Goal: Task Accomplishment & Management: Manage account settings

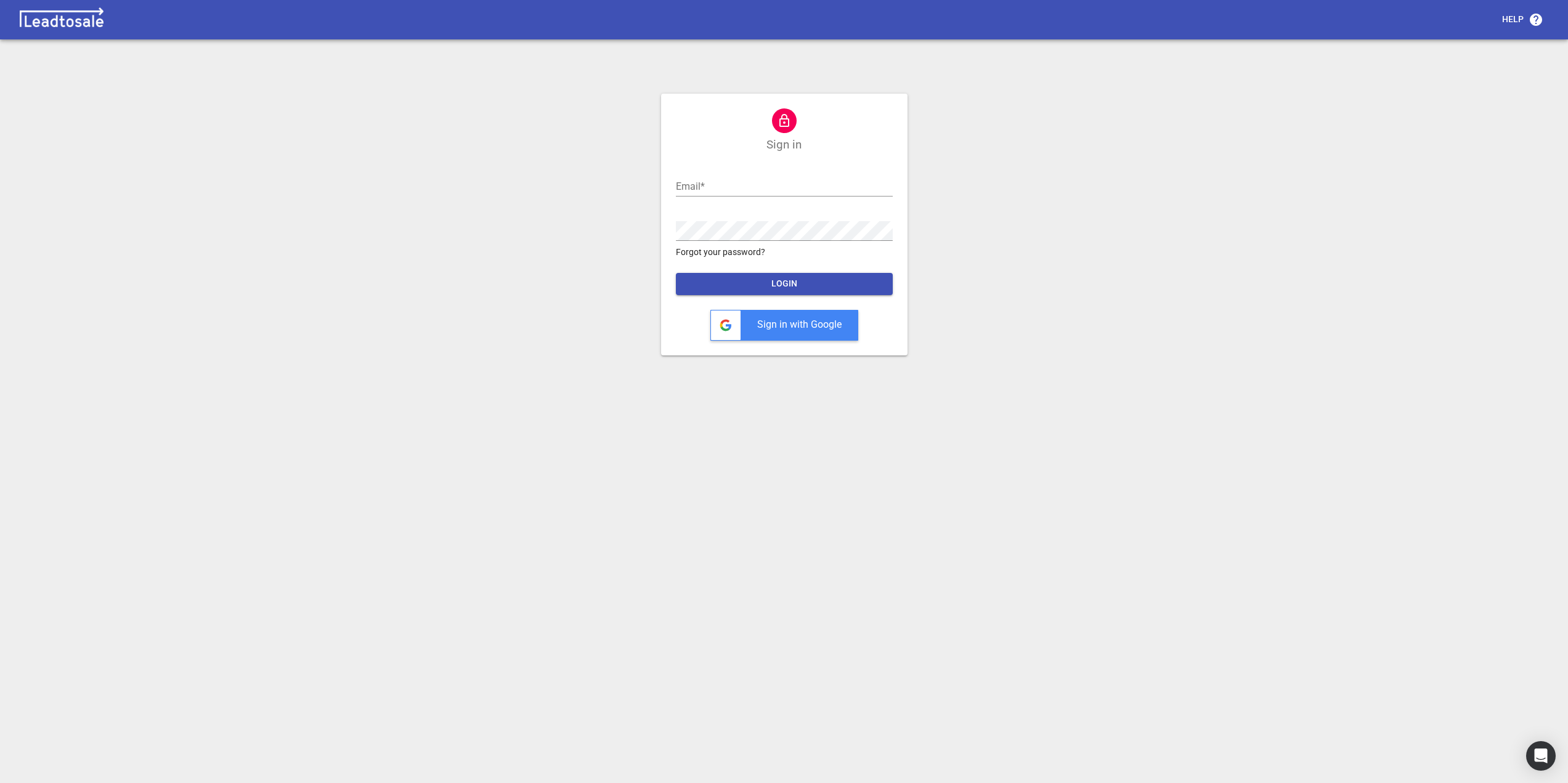
type input "admin@georgewalkers.co.nz"
click at [749, 290] on span "LOGIN" at bounding box center [784, 284] width 197 height 12
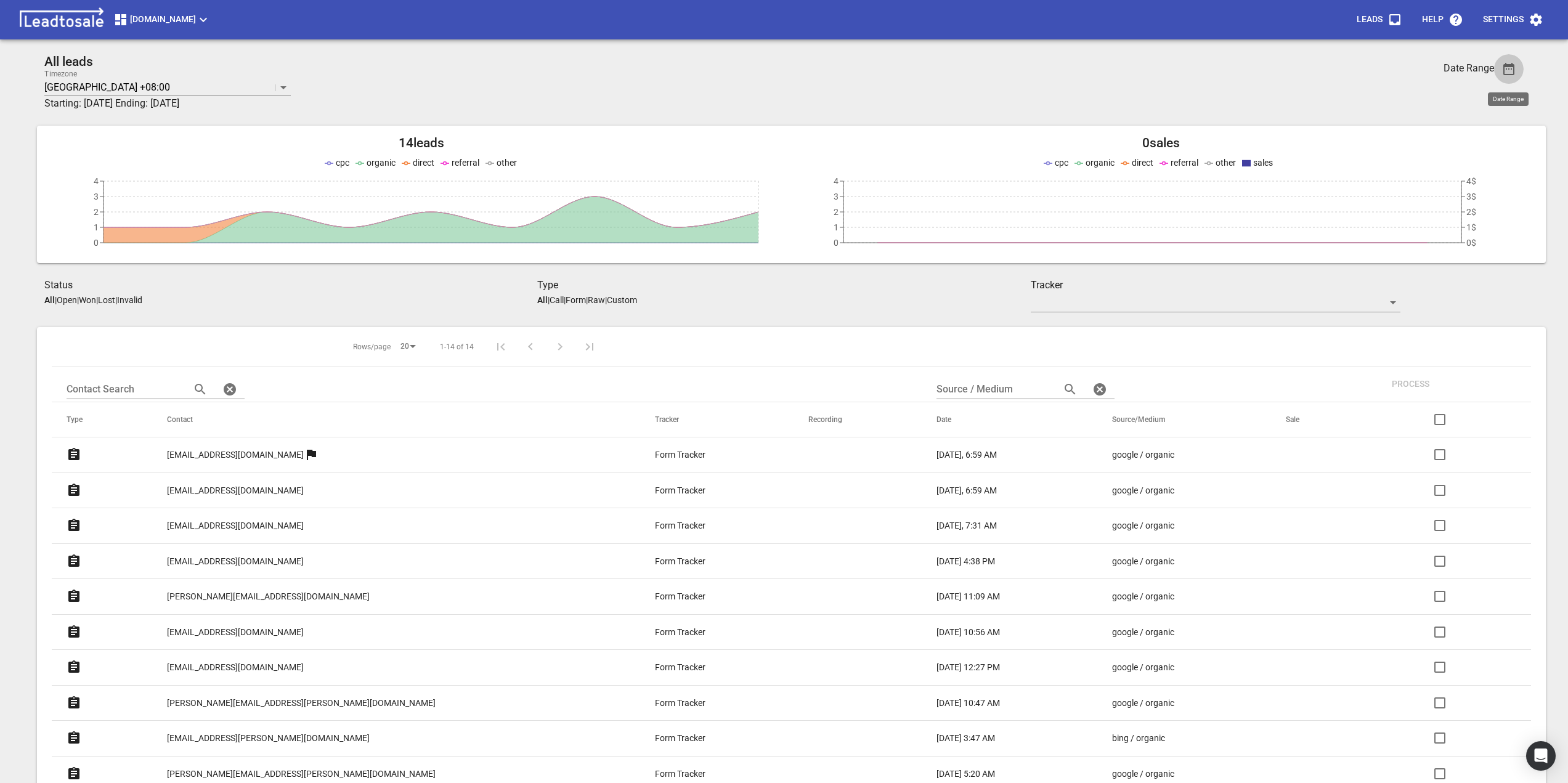
click at [1506, 69] on icon "button" at bounding box center [1509, 69] width 11 height 12
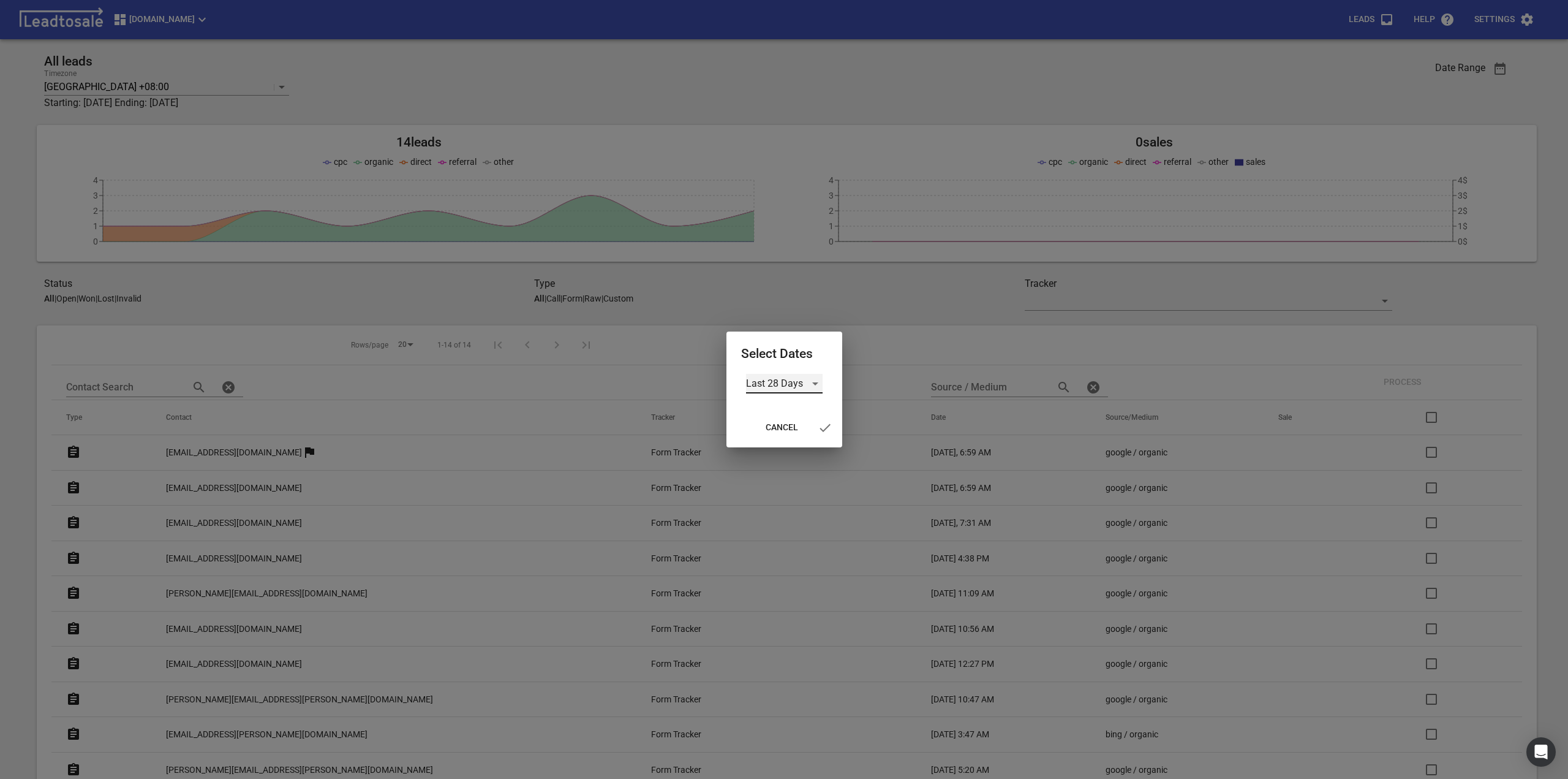
click at [806, 384] on div "Last 28 Days" at bounding box center [784, 384] width 76 height 19
click at [787, 478] on li "Custom" at bounding box center [784, 471] width 76 height 29
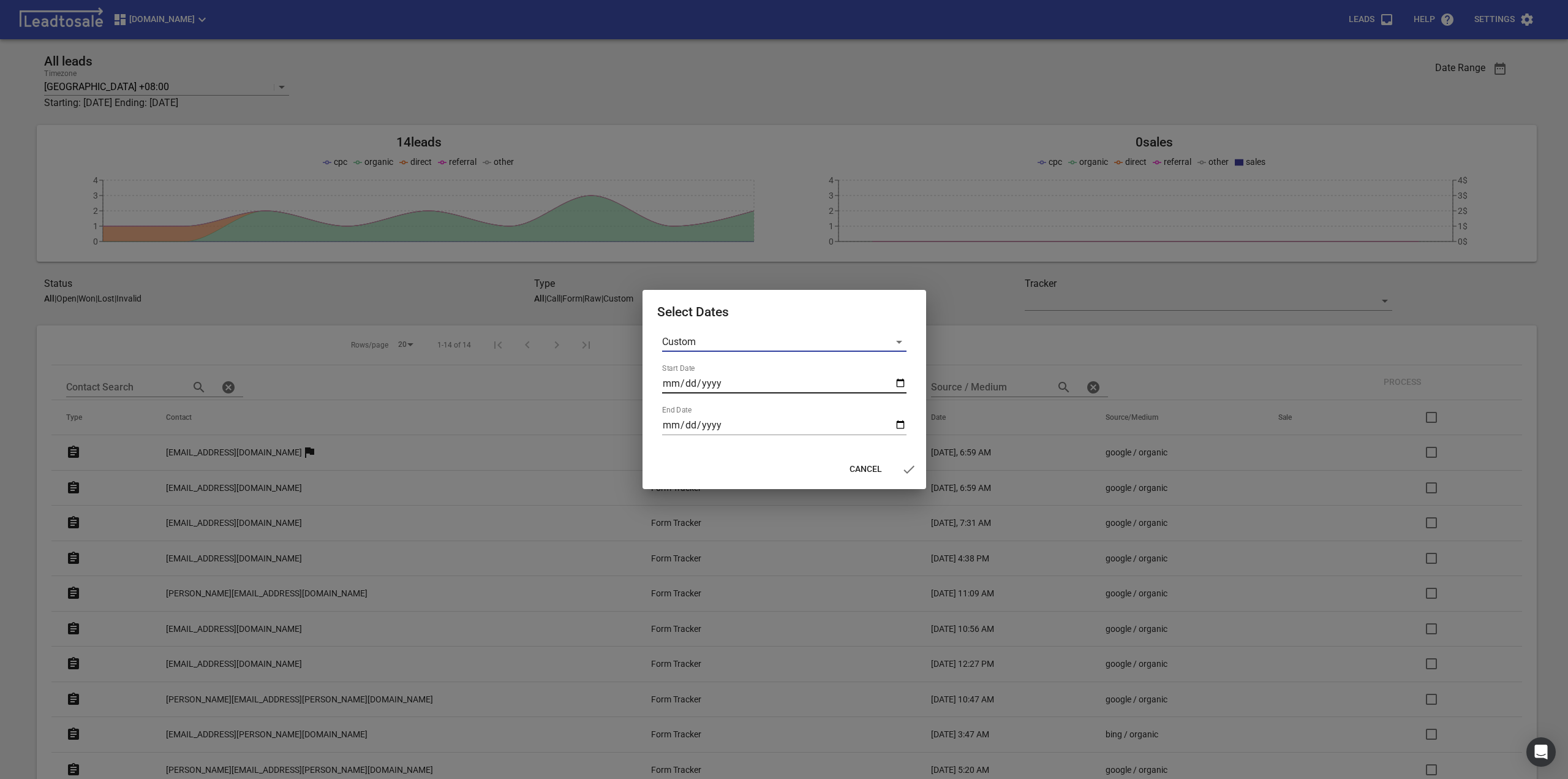
click at [894, 377] on input "Start Date" at bounding box center [784, 384] width 244 height 19
type input "2025-08-25"
click at [899, 420] on input "End Date" at bounding box center [784, 425] width 244 height 19
type input "2025-08-31"
click at [900, 467] on span "button" at bounding box center [909, 469] width 29 height 15
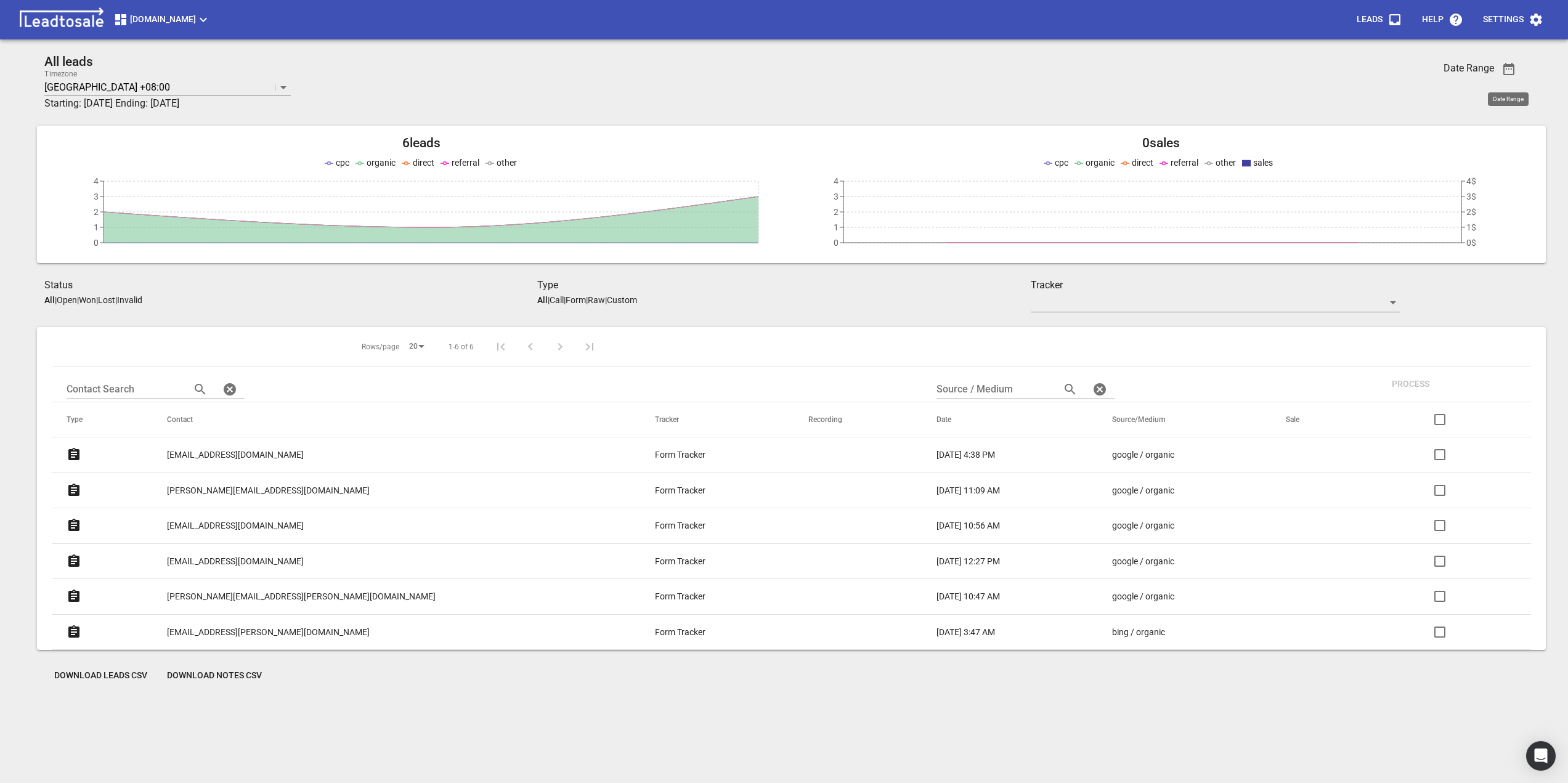
click at [91, 677] on span "Download Leads CSV" at bounding box center [100, 675] width 93 height 12
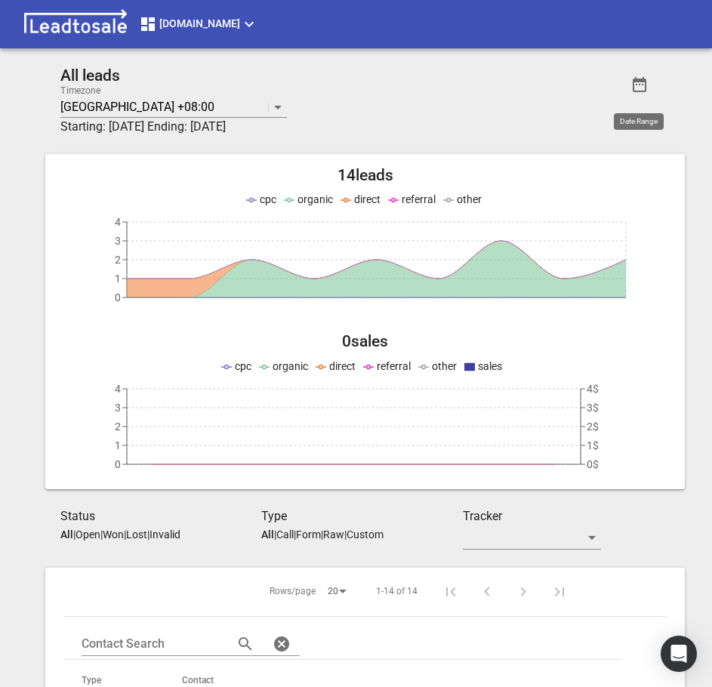
click at [637, 89] on icon "button" at bounding box center [640, 85] width 18 height 18
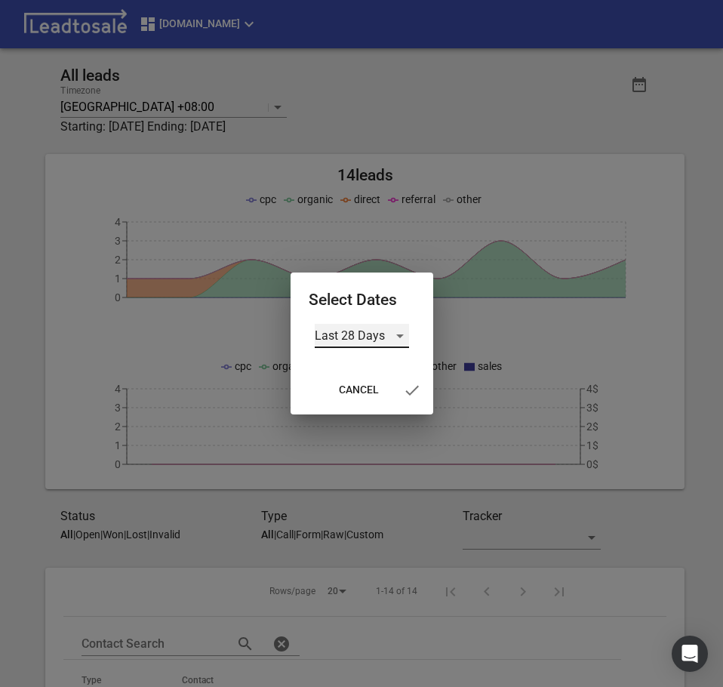
click at [395, 329] on div "Last 28 Days" at bounding box center [362, 336] width 94 height 24
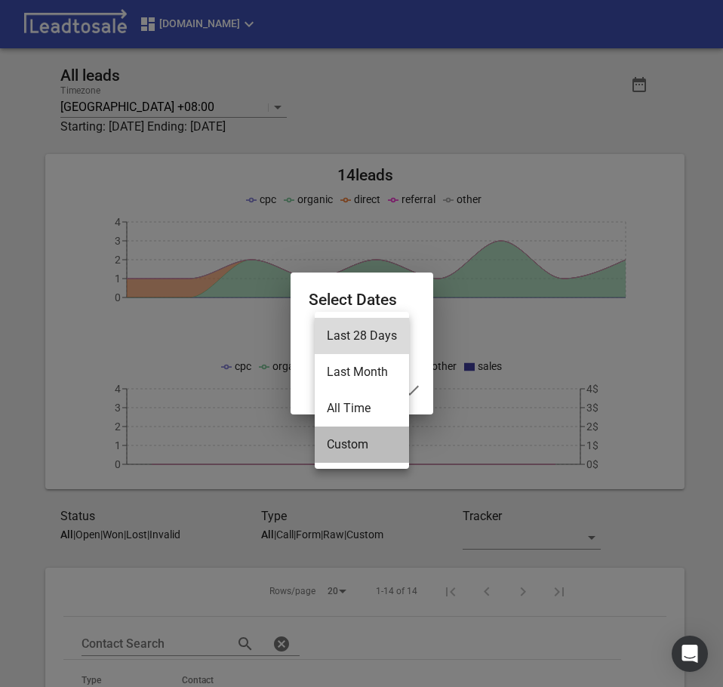
click at [365, 444] on li "Custom" at bounding box center [362, 445] width 94 height 36
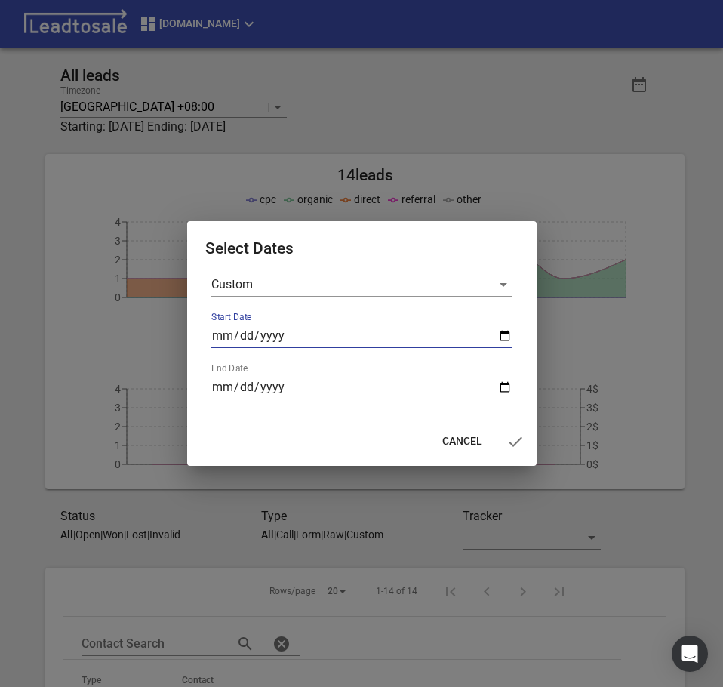
click at [508, 335] on input "Start Date" at bounding box center [361, 336] width 301 height 24
click at [501, 343] on input "2025-08-01" at bounding box center [361, 336] width 301 height 24
type input "2025-08-25"
click at [499, 386] on input "End Date" at bounding box center [361, 387] width 301 height 24
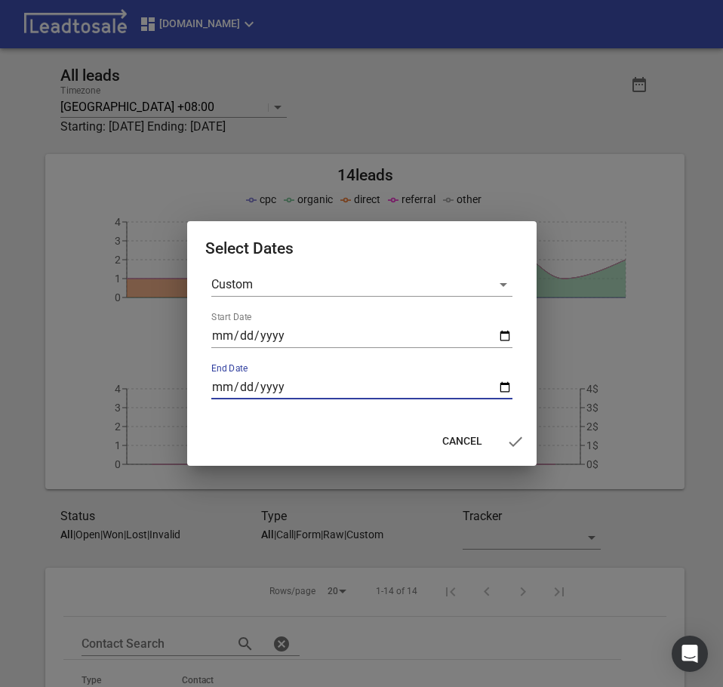
type input "2025-08-31"
click at [516, 440] on icon "button" at bounding box center [516, 442] width 18 height 18
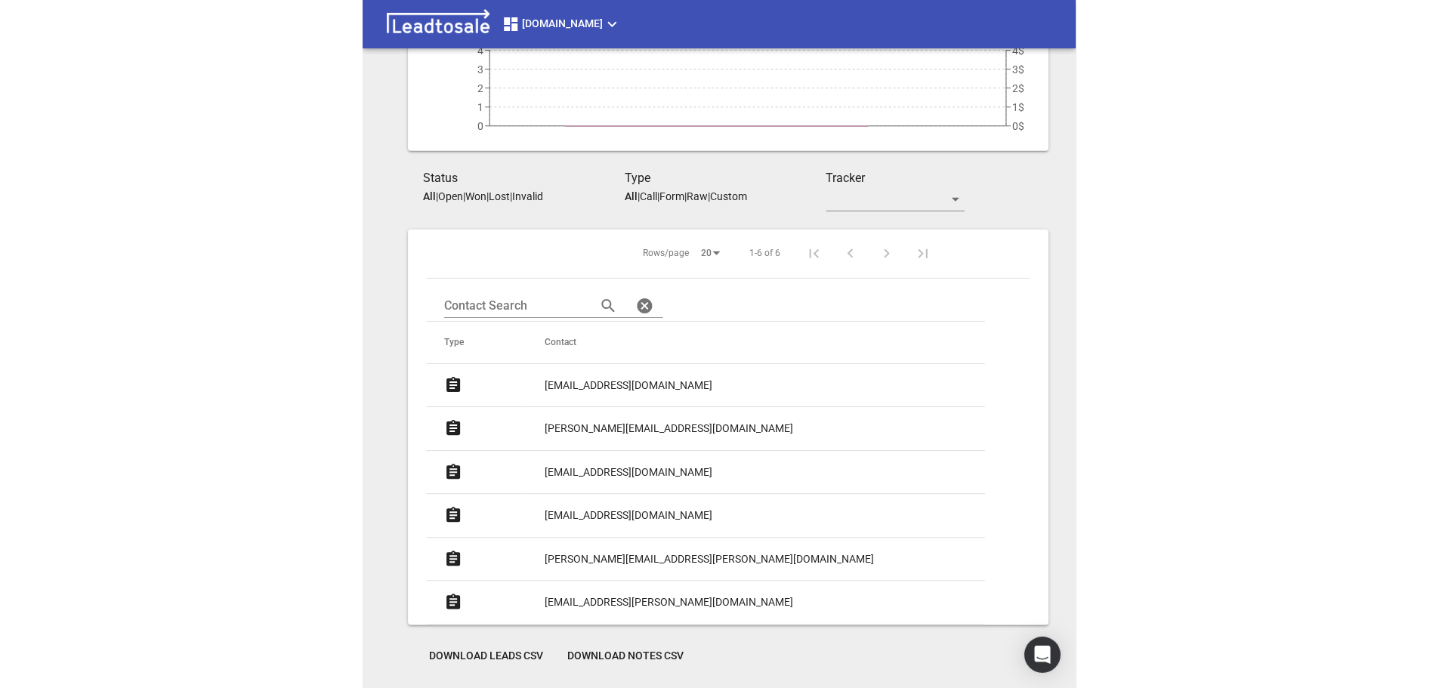
scroll to position [171, 0]
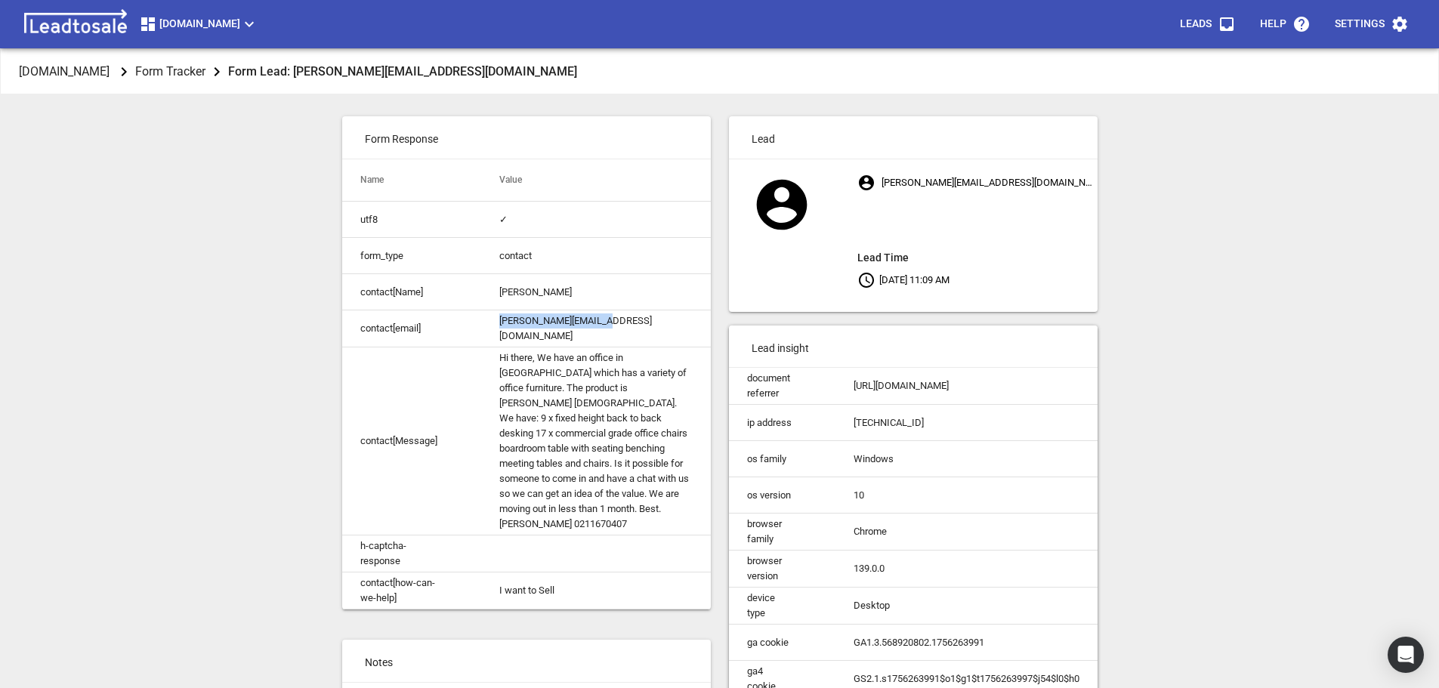
drag, startPoint x: 618, startPoint y: 325, endPoint x: 462, endPoint y: 334, distance: 156.6
click at [462, 334] on tr "contact[email] chirag@drinkarepa.com" at bounding box center [526, 328] width 369 height 37
copy tr "chirag@drinkarepa.com"
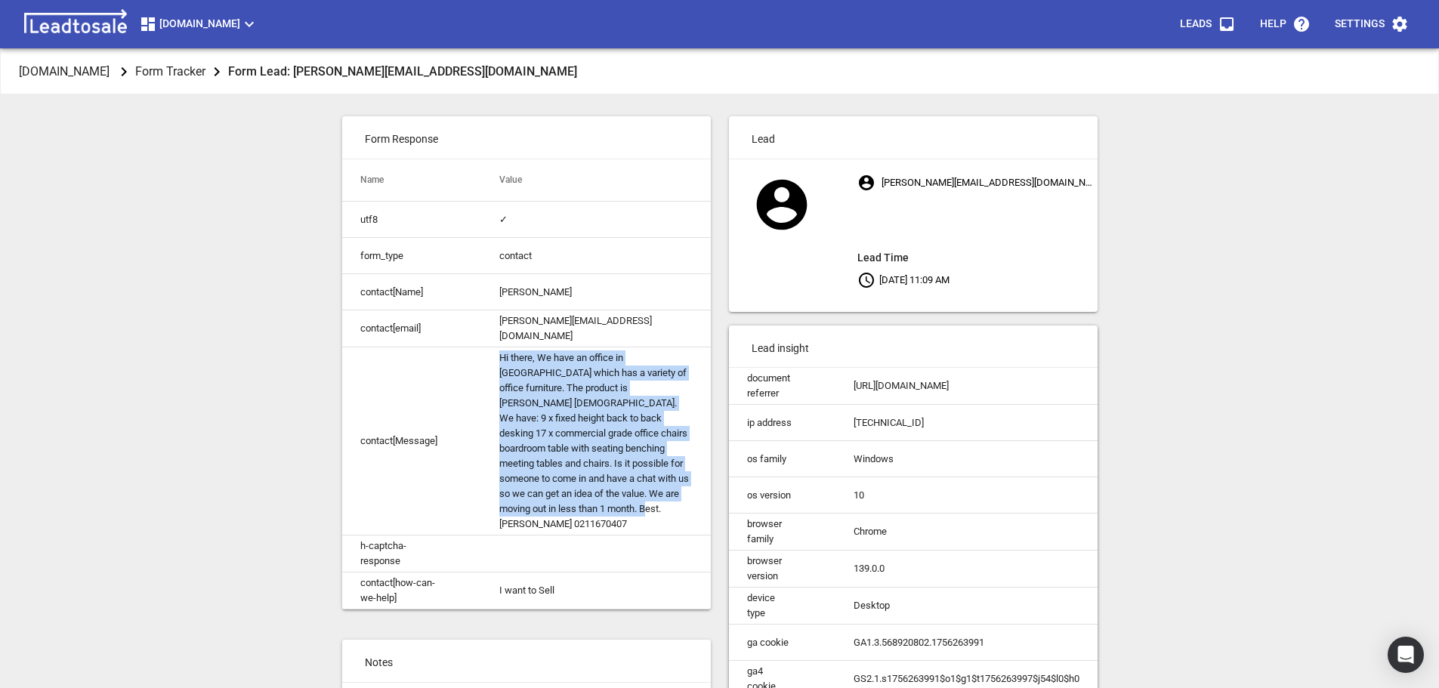
drag, startPoint x: 501, startPoint y: 359, endPoint x: 603, endPoint y: 492, distance: 167.6
click at [559, 511] on td "Hi there, We have an office in Morningside which has a variety of office furnit…" at bounding box center [596, 441] width 230 height 188
copy td "Hi there, We have an office in Morningside which has a variety of office furnit…"
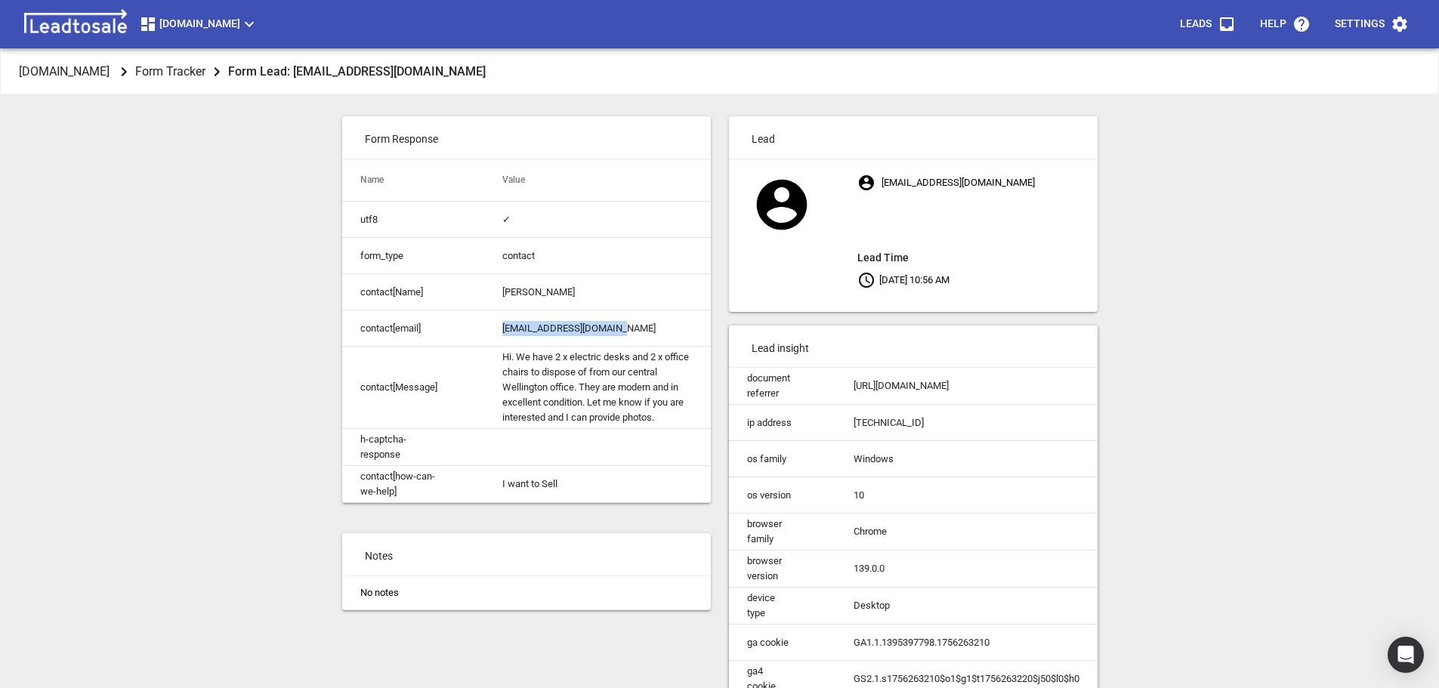
drag, startPoint x: 503, startPoint y: 328, endPoint x: 643, endPoint y: 332, distance: 140.5
click at [643, 332] on td "[EMAIL_ADDRESS][DOMAIN_NAME]" at bounding box center [597, 328] width 227 height 36
copy td "[EMAIL_ADDRESS][DOMAIN_NAME]"
drag, startPoint x: 511, startPoint y: 375, endPoint x: 506, endPoint y: 365, distance: 11.1
click at [510, 373] on td "Hi. We have 2 x electric desks and 2 x office chairs to dispose of from our cen…" at bounding box center [597, 388] width 227 height 82
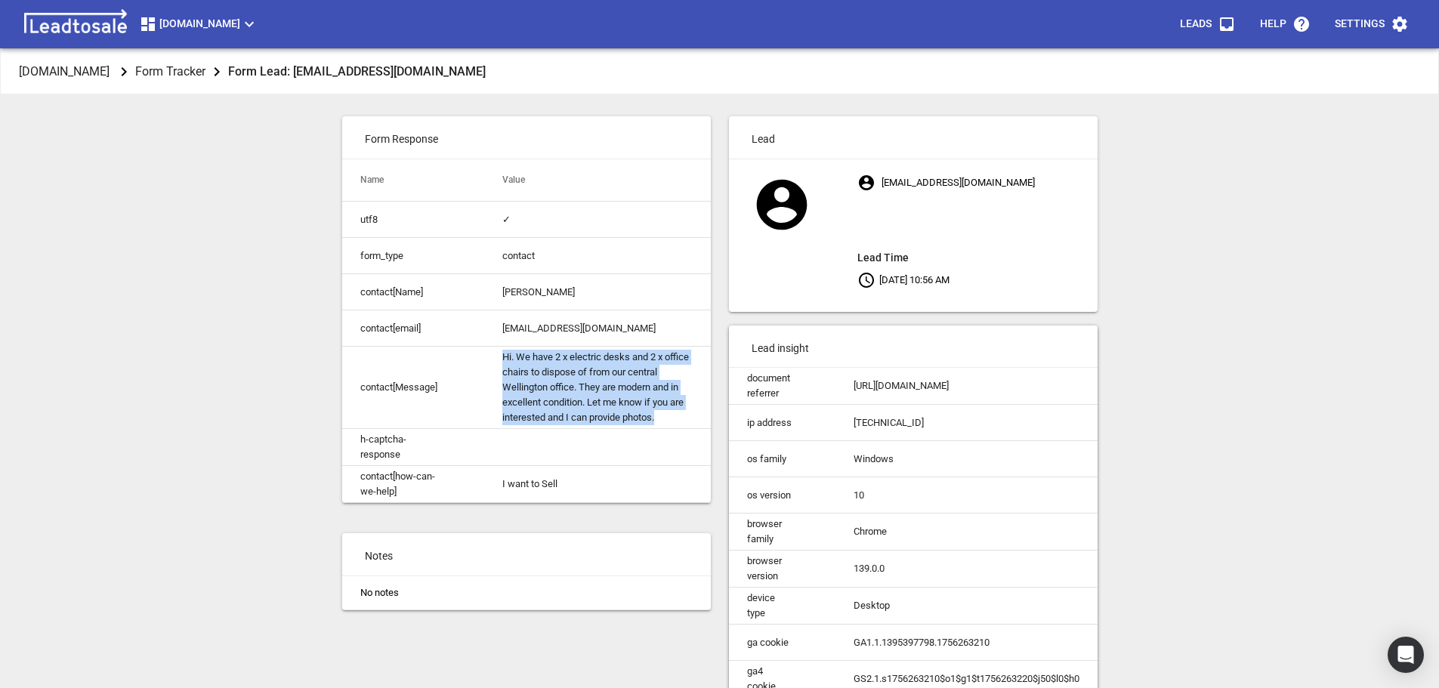
drag, startPoint x: 504, startPoint y: 356, endPoint x: 663, endPoint y: 412, distance: 168.4
click at [663, 412] on td "Hi. We have 2 x electric desks and 2 x office chairs to dispose of from our cen…" at bounding box center [597, 388] width 227 height 82
copy td "Hi. We have 2 x electric desks and 2 x office chairs to dispose of from our cen…"
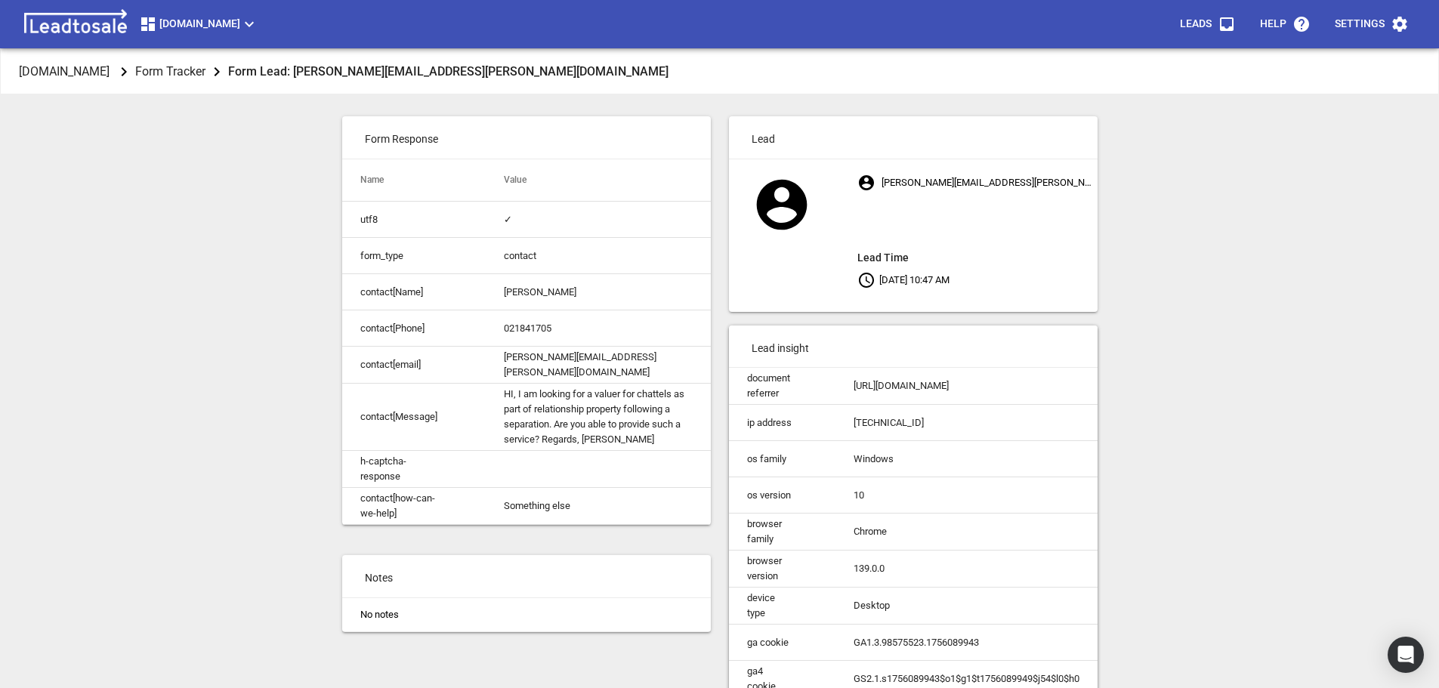
click at [519, 363] on td "[PERSON_NAME][EMAIL_ADDRESS][PERSON_NAME][DOMAIN_NAME]" at bounding box center [598, 365] width 225 height 37
click at [519, 363] on td "joseph.t.massey@gmail.com" at bounding box center [598, 365] width 225 height 37
copy td "joseph.t.massey@gmail.com"
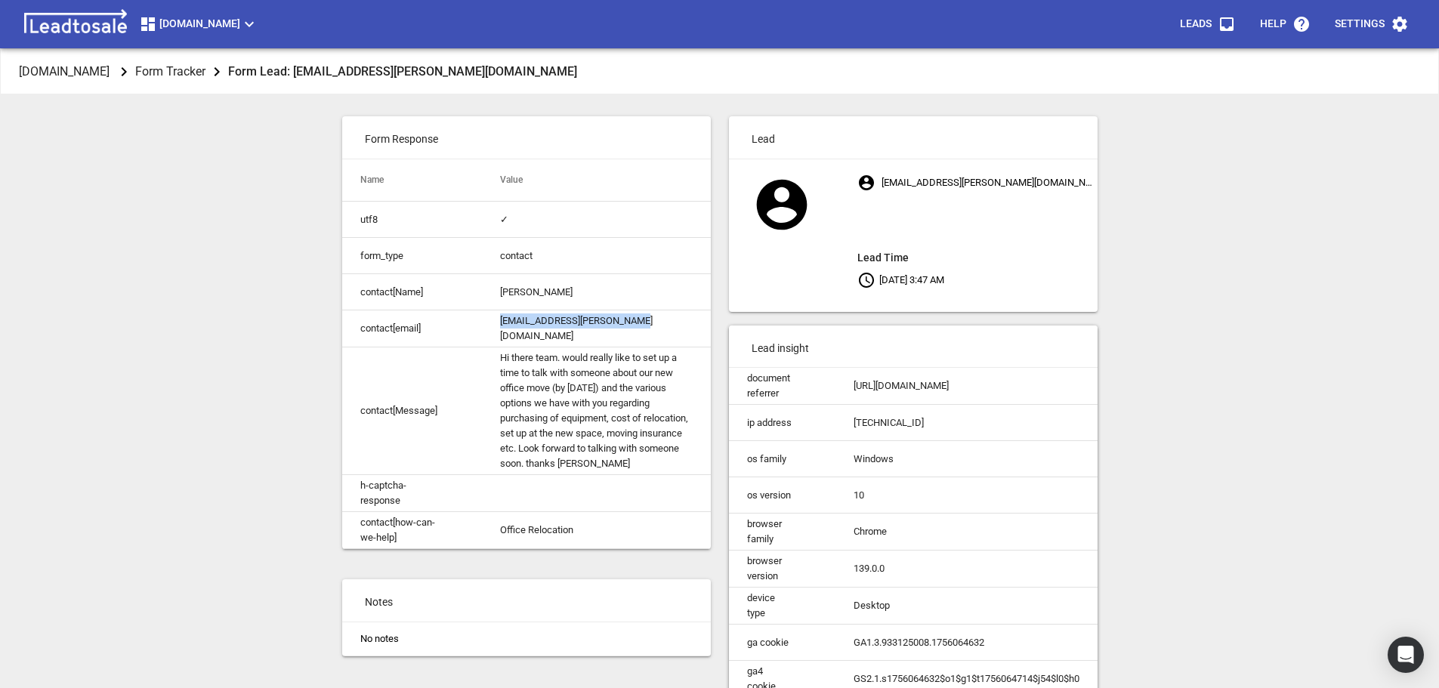
drag, startPoint x: 500, startPoint y: 325, endPoint x: 674, endPoint y: 323, distance: 174.5
click at [674, 323] on td "[EMAIL_ADDRESS][PERSON_NAME][DOMAIN_NAME]" at bounding box center [596, 328] width 228 height 37
copy td "[EMAIL_ADDRESS][PERSON_NAME][DOMAIN_NAME]"
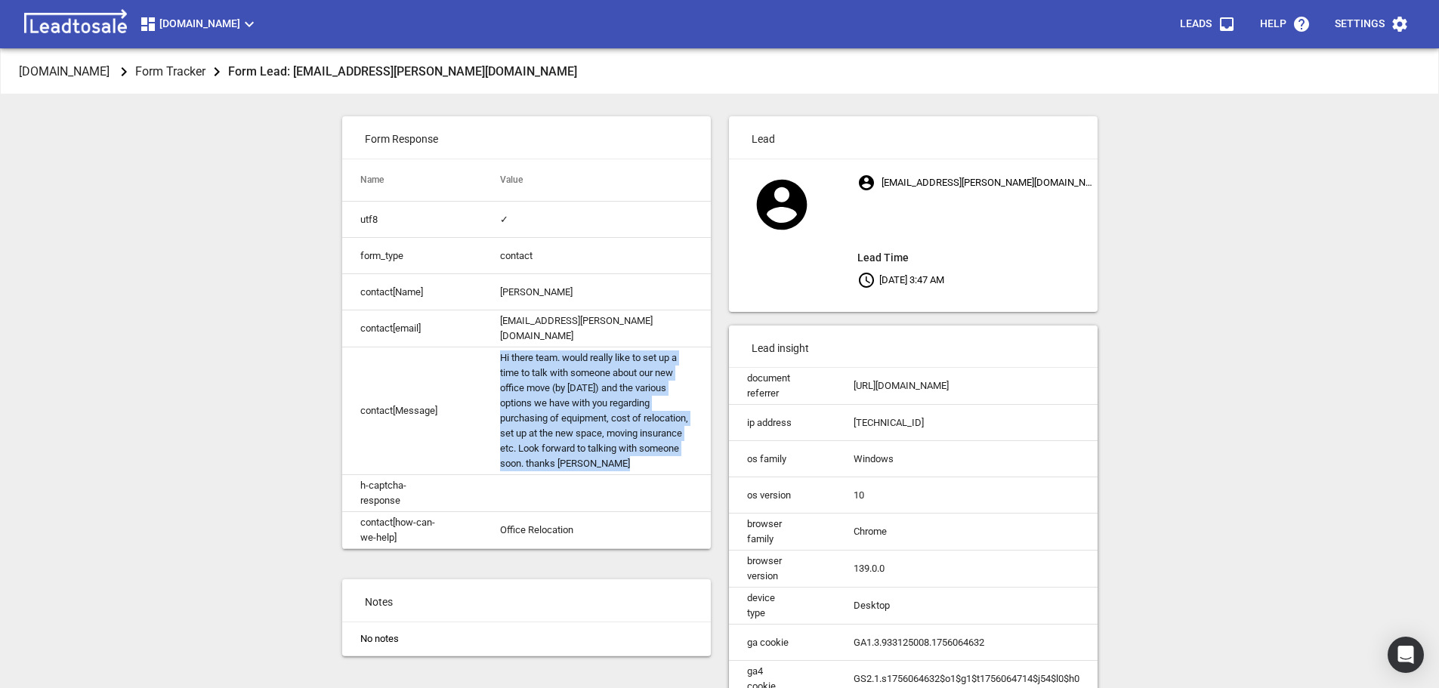
drag, startPoint x: 501, startPoint y: 358, endPoint x: 625, endPoint y: 462, distance: 162.4
click at [625, 462] on td "Hi there team. would really like to set up a time to talk with someone about ou…" at bounding box center [596, 411] width 228 height 128
copy td "Hi there team. would really like to set up a time to talk with someone about ou…"
